Goal: Task Accomplishment & Management: Manage account settings

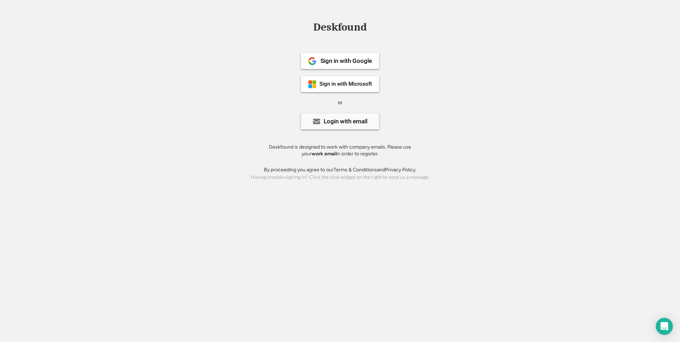
click at [350, 124] on div "Login with email" at bounding box center [345, 121] width 44 height 6
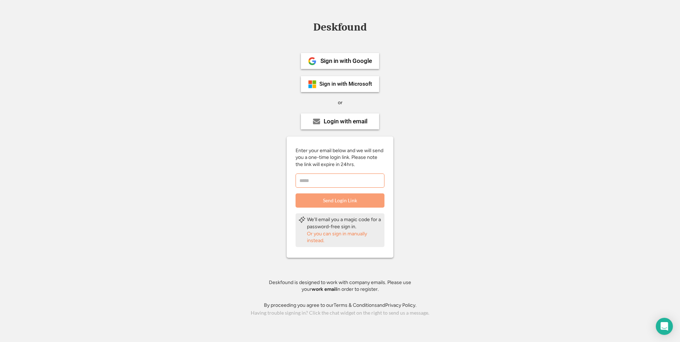
click at [336, 184] on input "email" at bounding box center [339, 180] width 89 height 14
type input "**********"
click at [338, 201] on button "Send Login Link" at bounding box center [339, 200] width 89 height 14
click at [321, 182] on input "email" at bounding box center [339, 180] width 89 height 14
type input "**********"
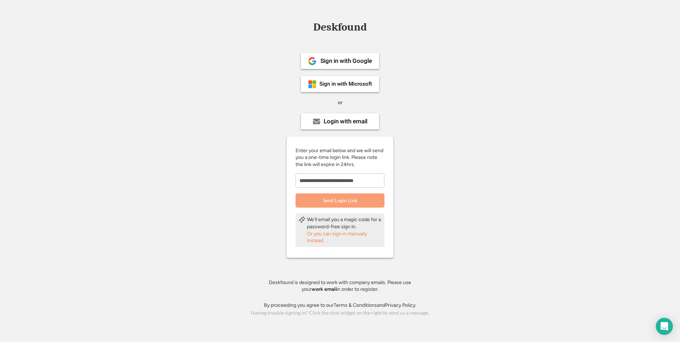
click at [333, 200] on button "Send Login Link" at bounding box center [339, 200] width 89 height 14
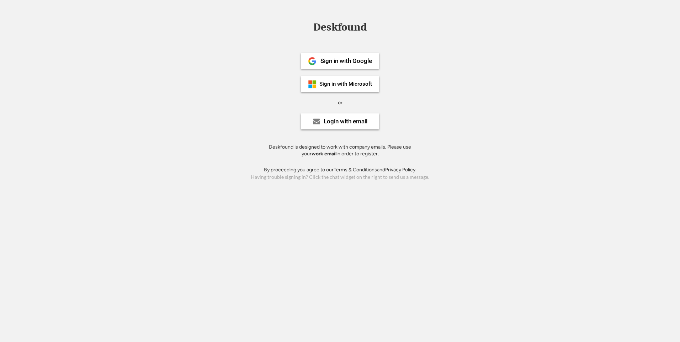
click at [324, 154] on strong "work email" at bounding box center [323, 154] width 25 height 6
drag, startPoint x: 324, startPoint y: 148, endPoint x: 331, endPoint y: 149, distance: 6.6
click at [329, 149] on div "Deskfound is designed to work with company emails. Please use your work email i…" at bounding box center [340, 151] width 160 height 14
click at [157, 229] on div "Deskfound Sign in with Google Sign in with Microsoft or Login with email Deskfo…" at bounding box center [340, 171] width 680 height 342
